Goal: Navigation & Orientation: Find specific page/section

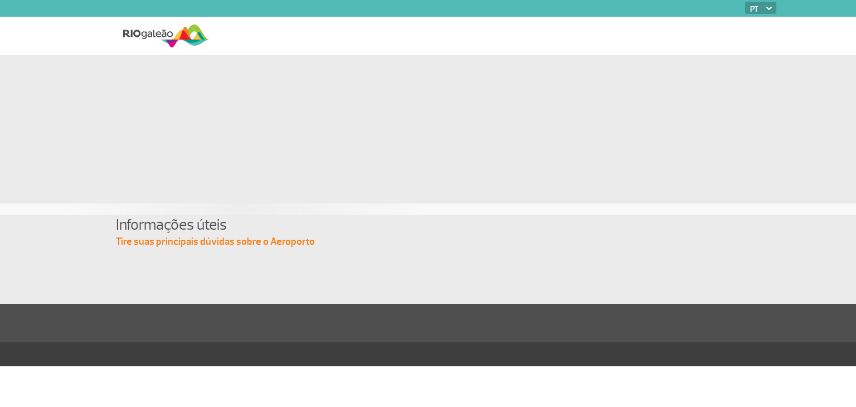
click at [287, 109] on div at bounding box center [428, 118] width 618 height 127
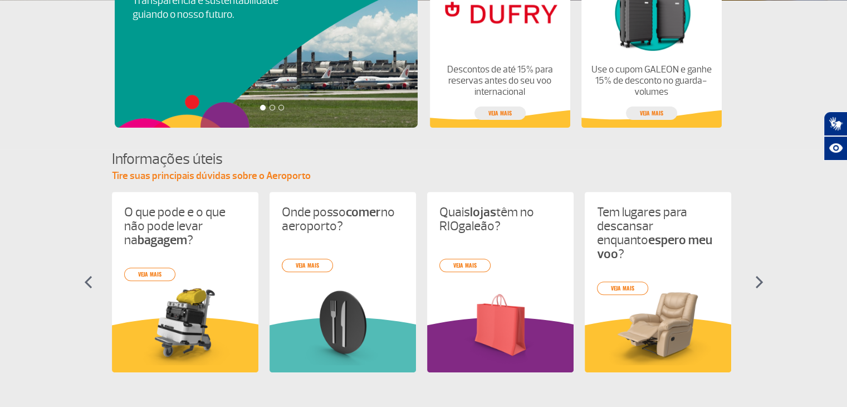
scroll to position [543, 0]
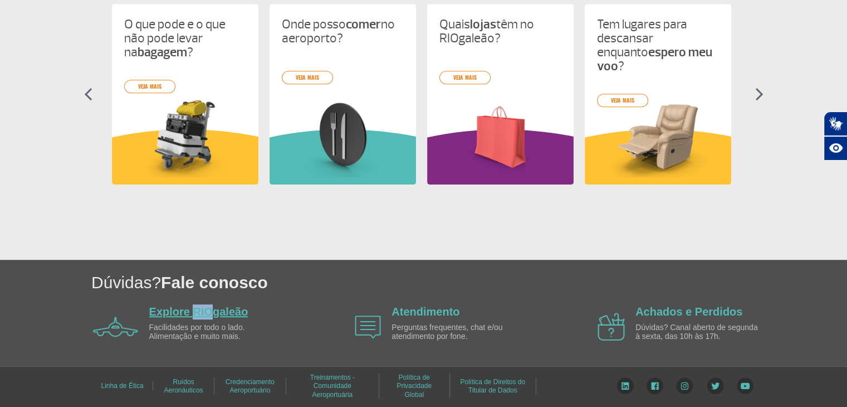
drag, startPoint x: 196, startPoint y: 318, endPoint x: 208, endPoint y: 313, distance: 13.2
click at [208, 313] on div "Explore RIOgaleão Facilidades por todo o lado. Alimentação e muito mais." at bounding box center [213, 326] width 128 height 45
click at [208, 313] on link "Explore RIOgaleão" at bounding box center [198, 311] width 99 height 12
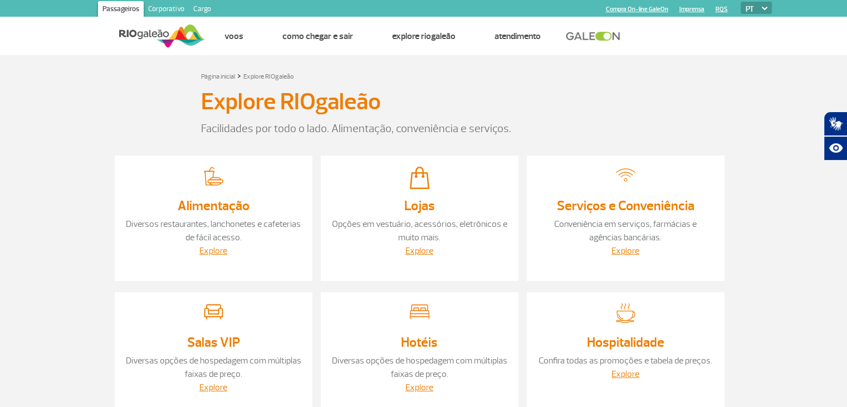
click at [145, 34] on img at bounding box center [162, 35] width 86 height 27
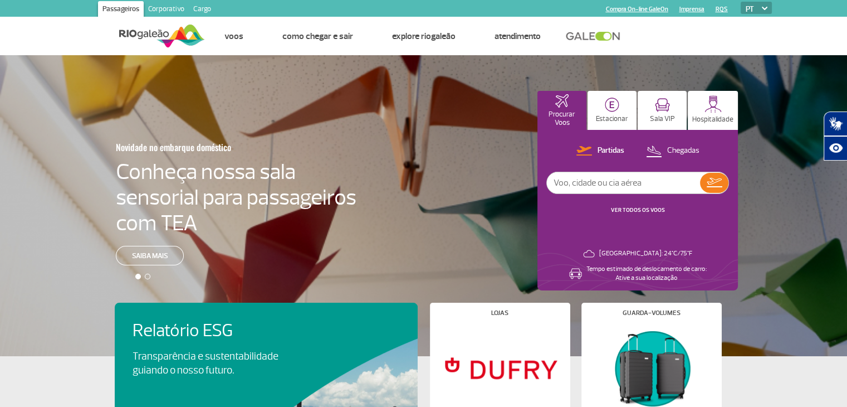
click at [159, 9] on link "Corporativo" at bounding box center [166, 10] width 45 height 18
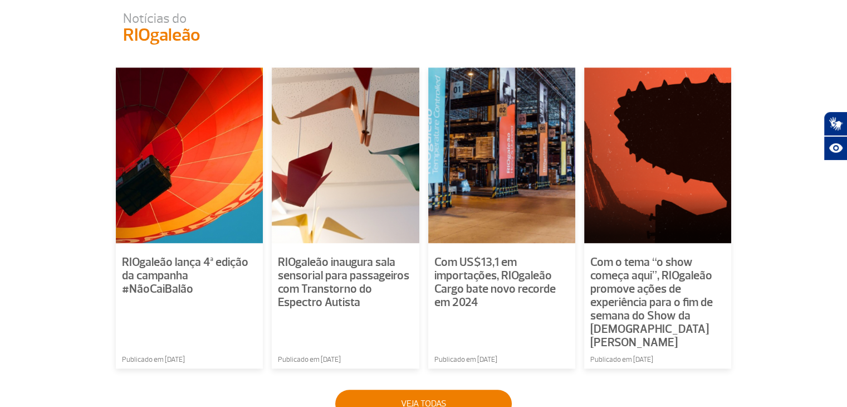
scroll to position [889, 0]
